Goal: Information Seeking & Learning: Get advice/opinions

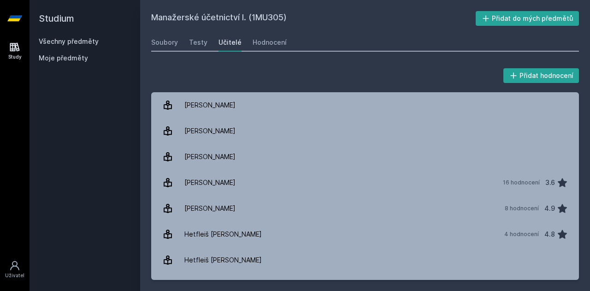
click at [11, 55] on div "Study" at bounding box center [14, 56] width 13 height 7
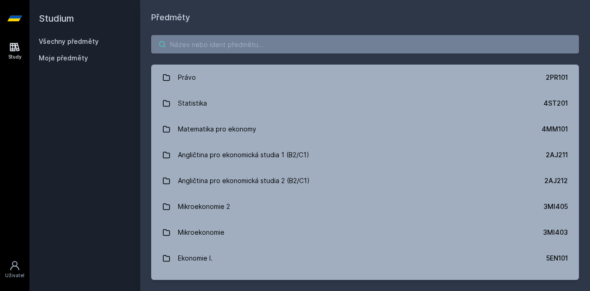
click at [218, 42] on input "search" at bounding box center [365, 44] width 428 height 18
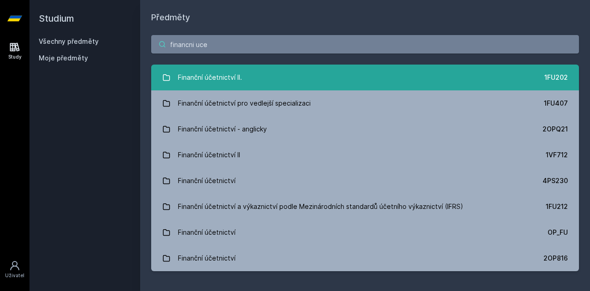
type input "financni uce"
click at [239, 86] on div "Finanční účetnictví II." at bounding box center [210, 77] width 64 height 18
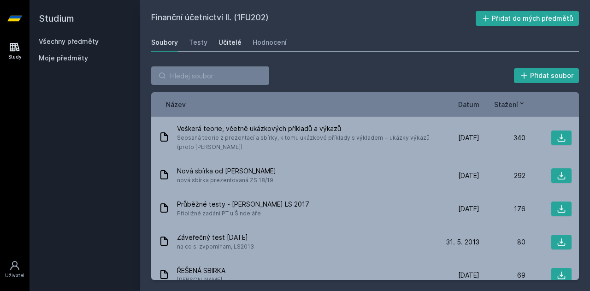
click at [223, 46] on div "Učitelé" at bounding box center [229, 42] width 23 height 9
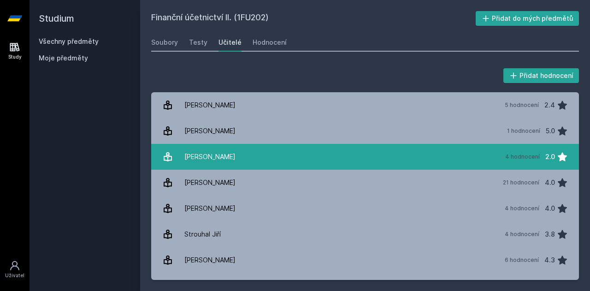
click at [225, 149] on link "[PERSON_NAME][DATE] hodnocení 2.0" at bounding box center [365, 157] width 428 height 26
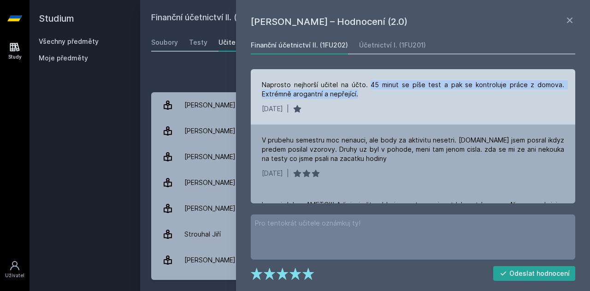
drag, startPoint x: 369, startPoint y: 86, endPoint x: 385, endPoint y: 99, distance: 20.7
click at [385, 99] on div "Naprosto nejhorší učitel na účto. 45 minut se píše test a pak se kontroluje prá…" at bounding box center [413, 89] width 302 height 18
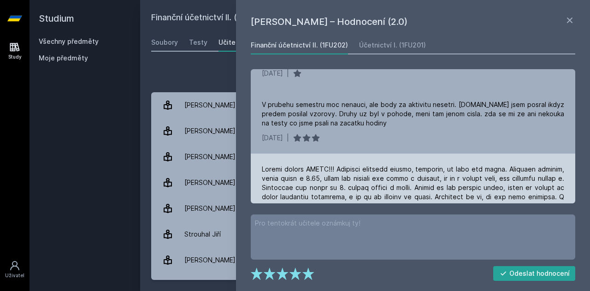
scroll to position [33, 0]
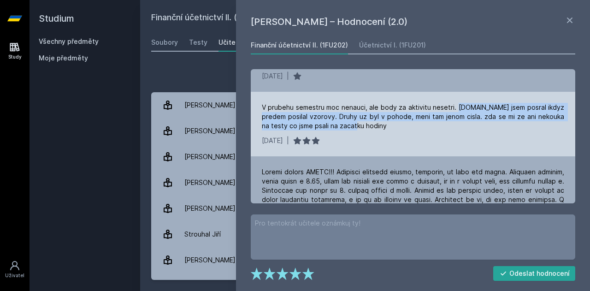
drag, startPoint x: 463, startPoint y: 106, endPoint x: 474, endPoint y: 126, distance: 23.3
click at [474, 126] on div "V prubehu semestru moc nenauci, ale body za aktivitu nesetri. [DOMAIN_NAME] jse…" at bounding box center [413, 117] width 302 height 28
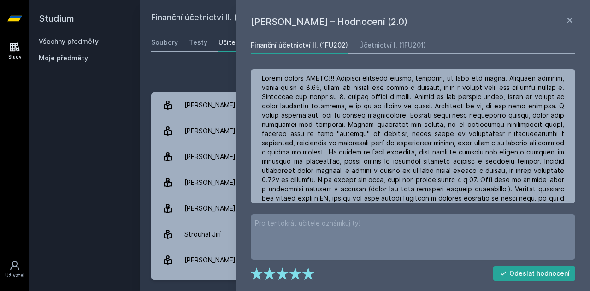
scroll to position [127, 0]
click at [185, 62] on div "Přidat hodnocení [PERSON_NAME] – Hodnocení (2.0) Finanční účetnictví II. (1FU20…" at bounding box center [365, 173] width 450 height 236
click at [567, 19] on icon at bounding box center [569, 20] width 11 height 11
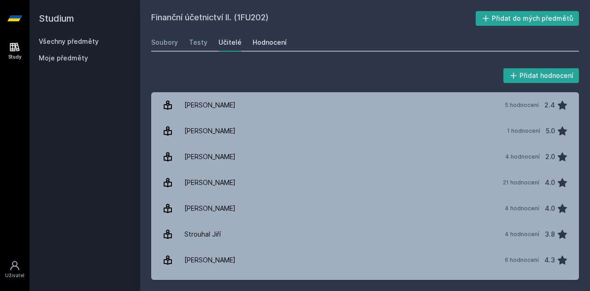
click at [266, 48] on link "Hodnocení" at bounding box center [270, 42] width 34 height 18
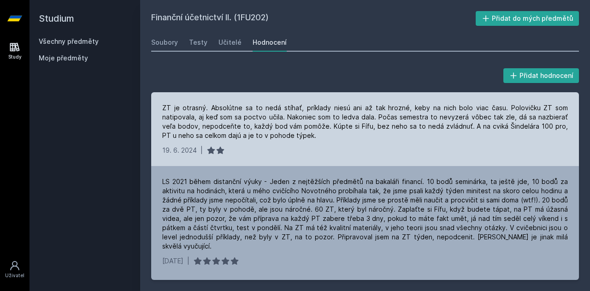
drag, startPoint x: 208, startPoint y: 109, endPoint x: 331, endPoint y: 136, distance: 125.7
click at [331, 136] on div "ZT je otrasný. Absolútne sa to nedá stíhať, príklady niesú ani až tak hrozné, k…" at bounding box center [365, 121] width 406 height 37
drag, startPoint x: 282, startPoint y: 118, endPoint x: 311, endPoint y: 136, distance: 34.1
click at [311, 136] on div "ZT je otrasný. Absolútne sa to nedá stíhať, príklady niesú ani až tak hrozné, k…" at bounding box center [365, 121] width 406 height 37
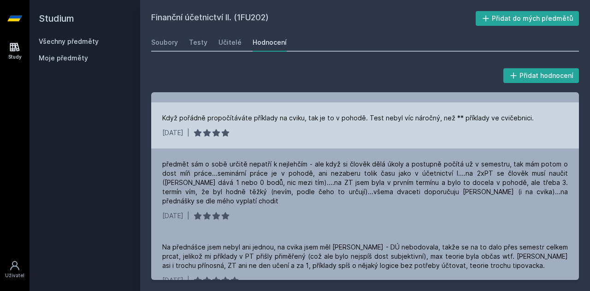
scroll to position [396, 0]
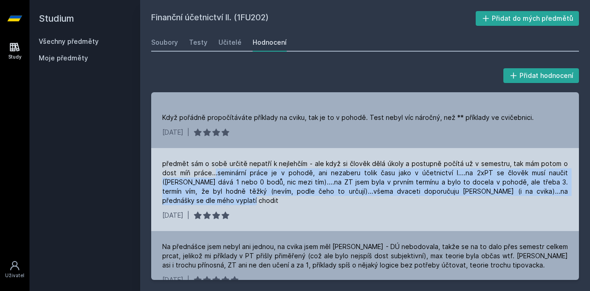
drag, startPoint x: 215, startPoint y: 164, endPoint x: 301, endPoint y: 193, distance: 91.5
click at [301, 193] on div "předmět sám o sobě určitě nepatří k nejlehčím - ale když si člověk dělá úkoly a…" at bounding box center [365, 182] width 406 height 46
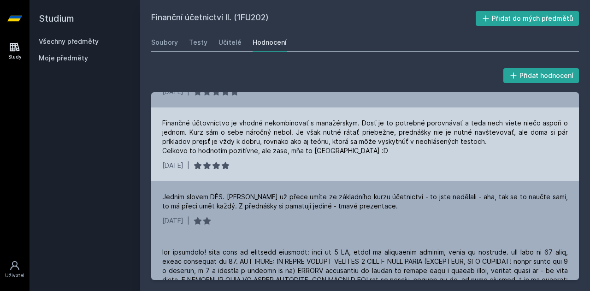
scroll to position [990, 0]
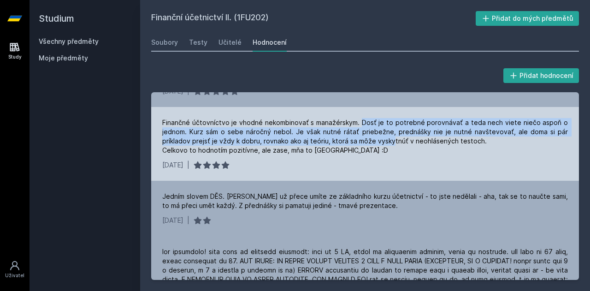
drag, startPoint x: 360, startPoint y: 112, endPoint x: 390, endPoint y: 136, distance: 38.4
click at [390, 136] on div "Finančné účtovníctvo je vhodné nekombinovať s manažérskym. Dosť je to potrebné …" at bounding box center [365, 136] width 406 height 37
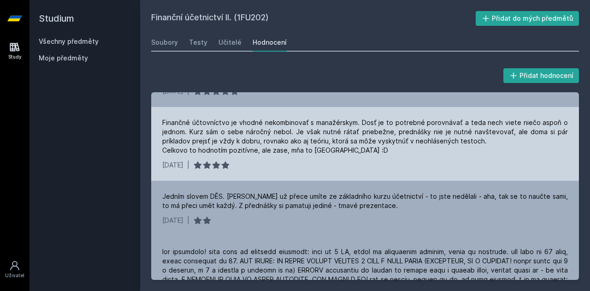
click at [394, 160] on div "[DATE] |" at bounding box center [365, 164] width 406 height 9
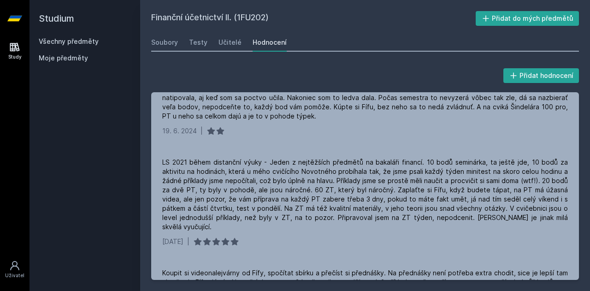
scroll to position [0, 0]
